Goal: Transaction & Acquisition: Purchase product/service

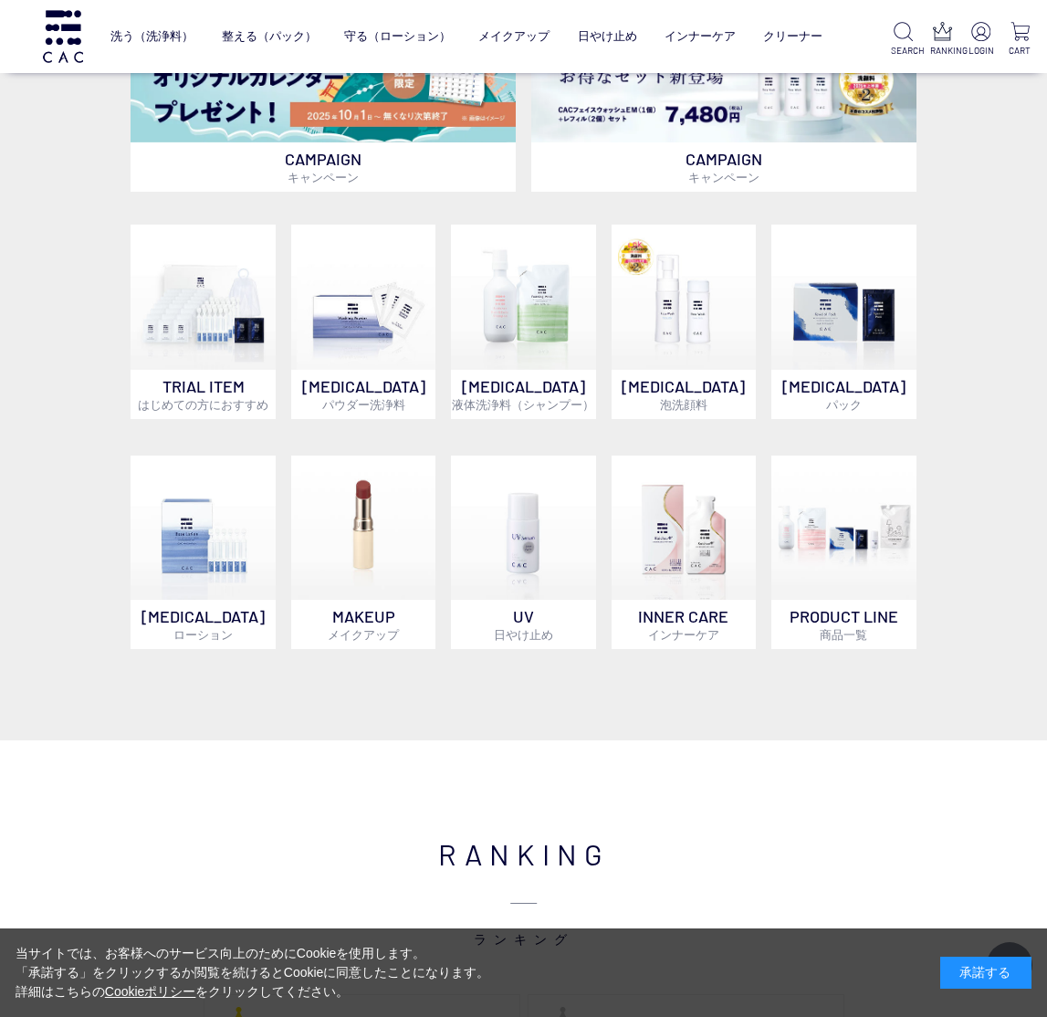
scroll to position [701, 0]
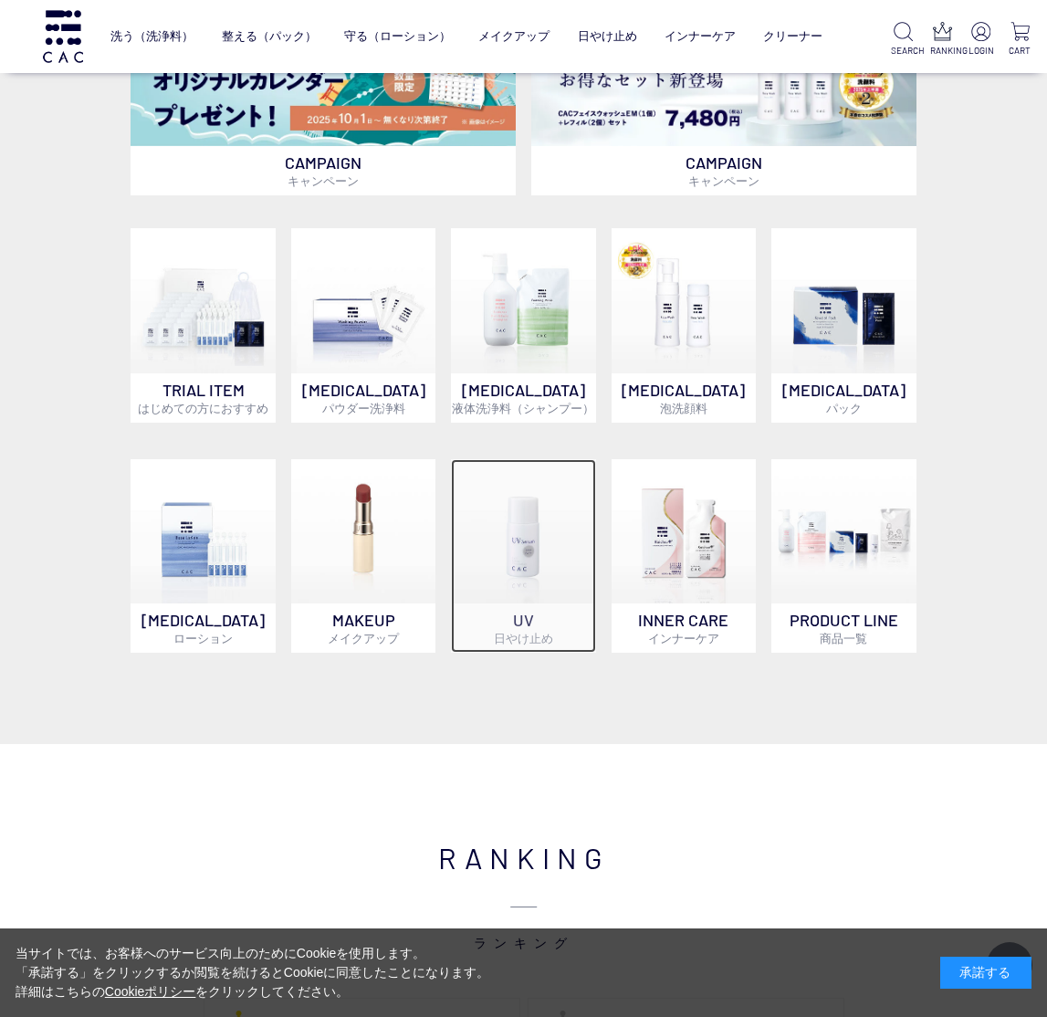
click at [530, 641] on span "日やけ止め" at bounding box center [523, 638] width 59 height 15
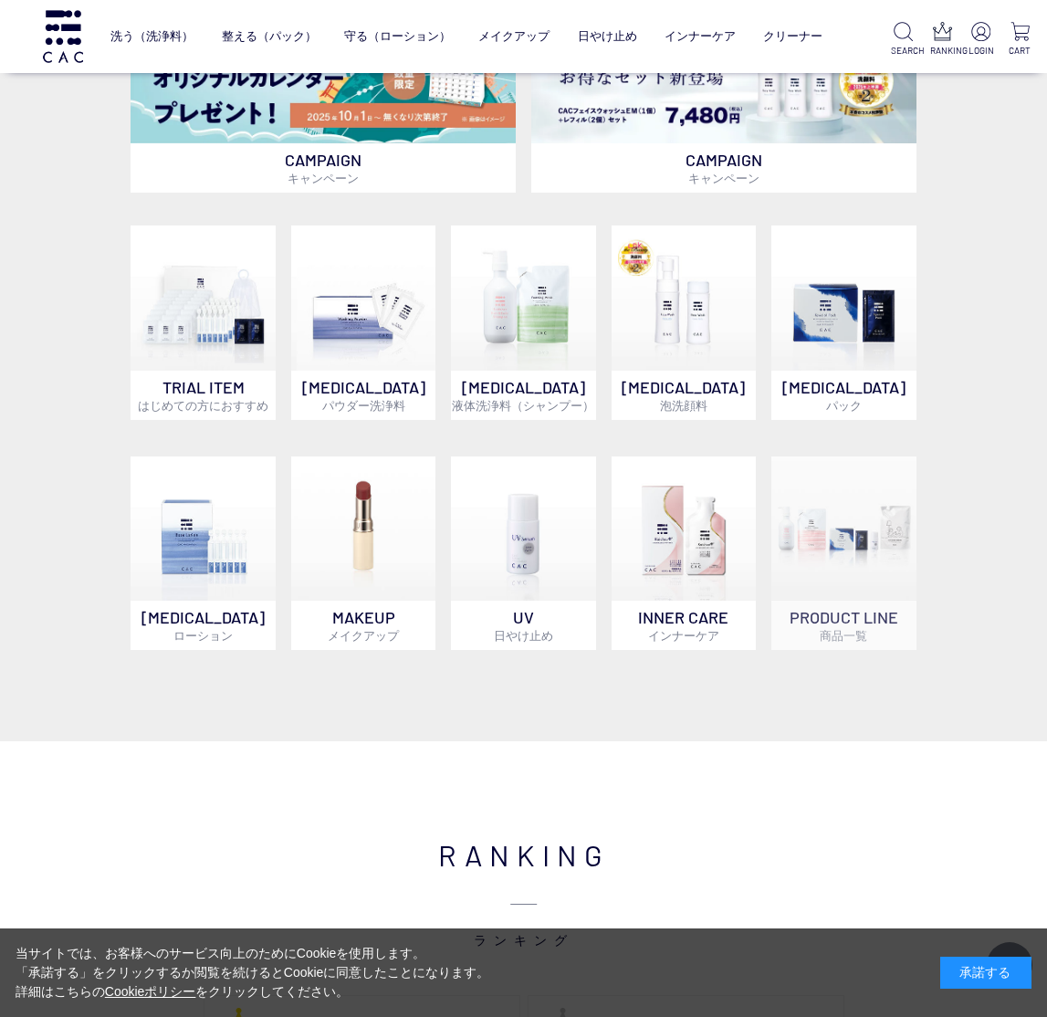
scroll to position [709, 0]
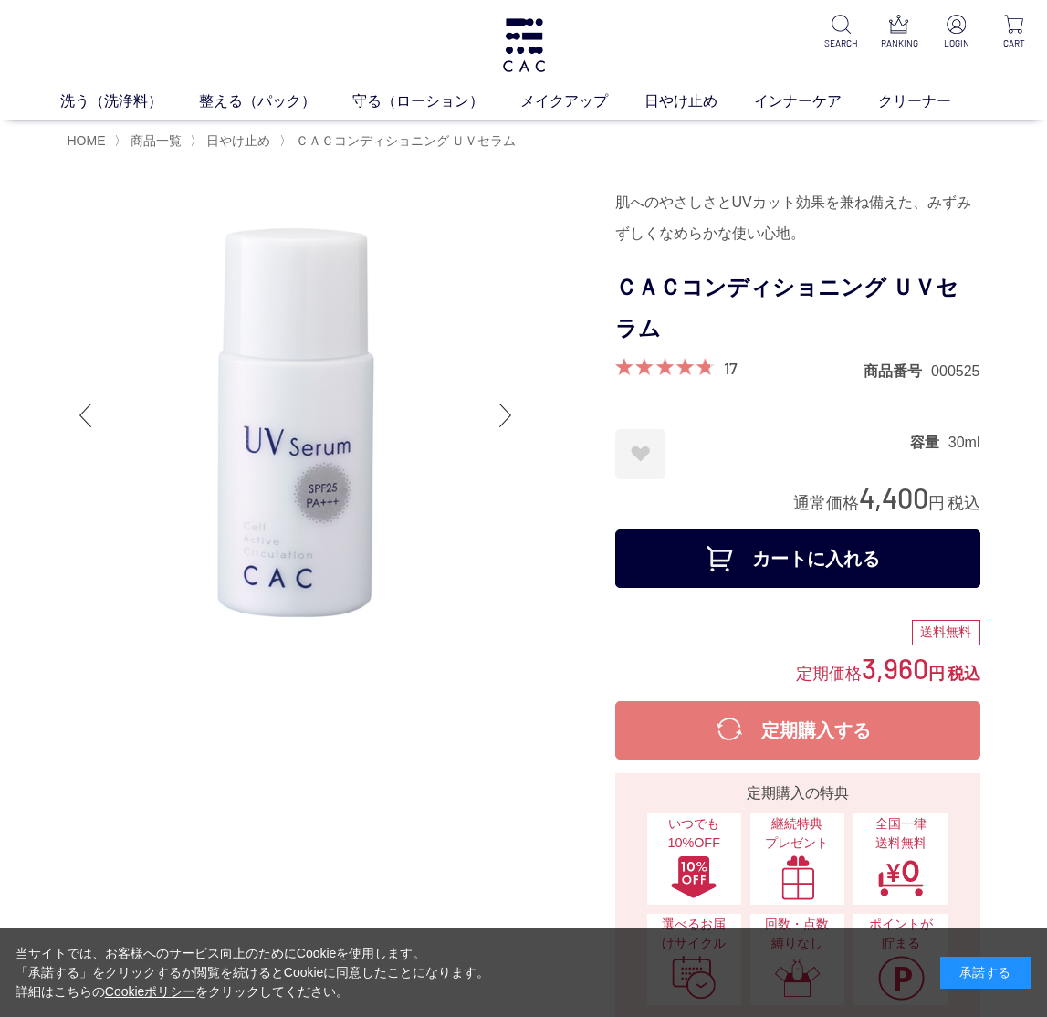
click at [505, 413] on div at bounding box center [506, 415] width 37 height 73
click at [511, 423] on div at bounding box center [506, 415] width 37 height 73
click at [512, 423] on div at bounding box center [506, 415] width 37 height 73
drag, startPoint x: 512, startPoint y: 423, endPoint x: 485, endPoint y: 426, distance: 27.6
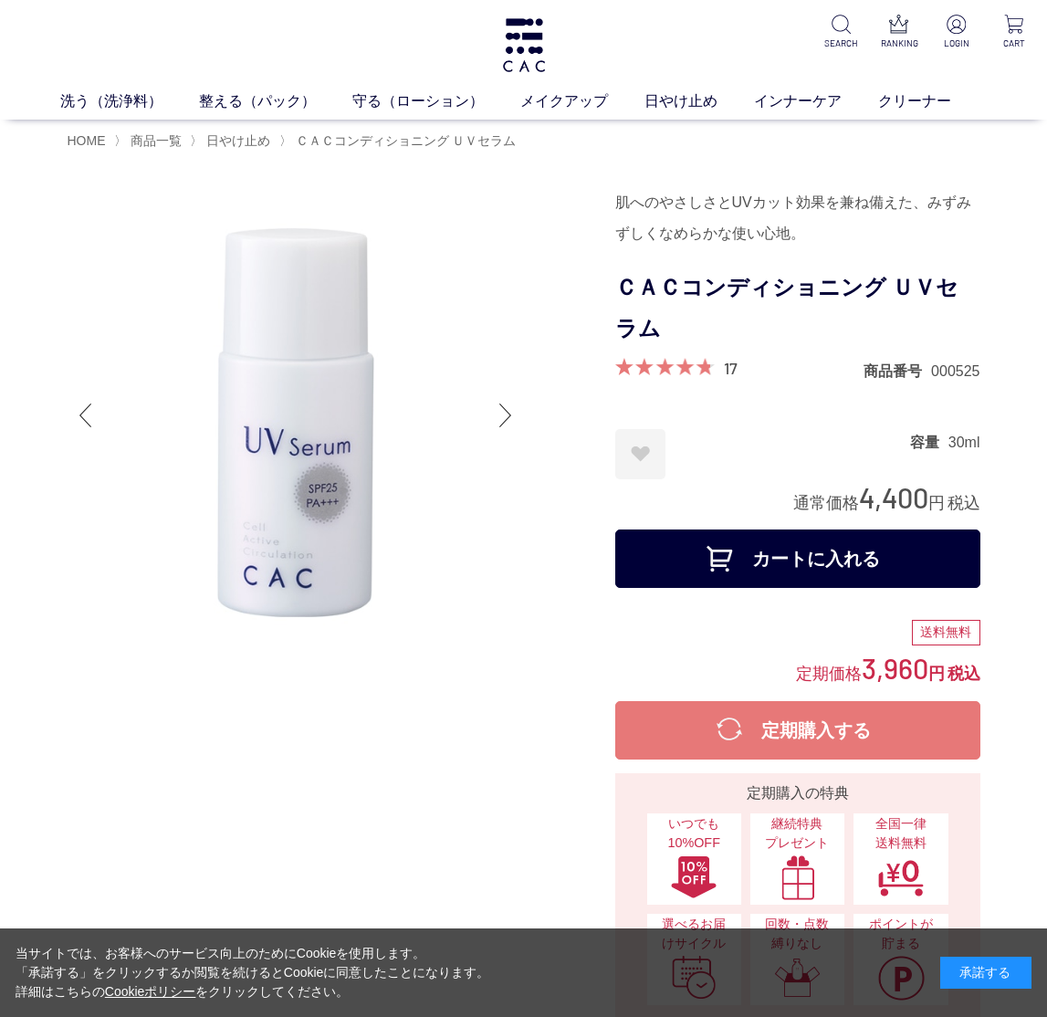
click at [512, 423] on div at bounding box center [506, 415] width 37 height 73
click at [82, 421] on div at bounding box center [86, 415] width 37 height 73
